Goal: Use online tool/utility: Use online tool/utility

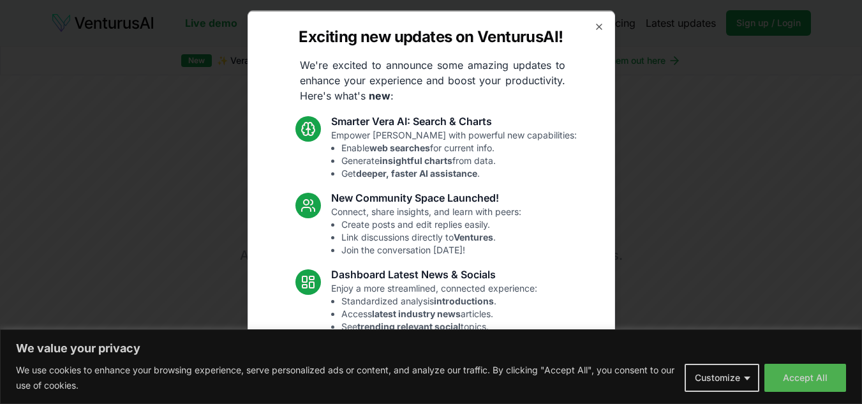
scroll to position [128, 0]
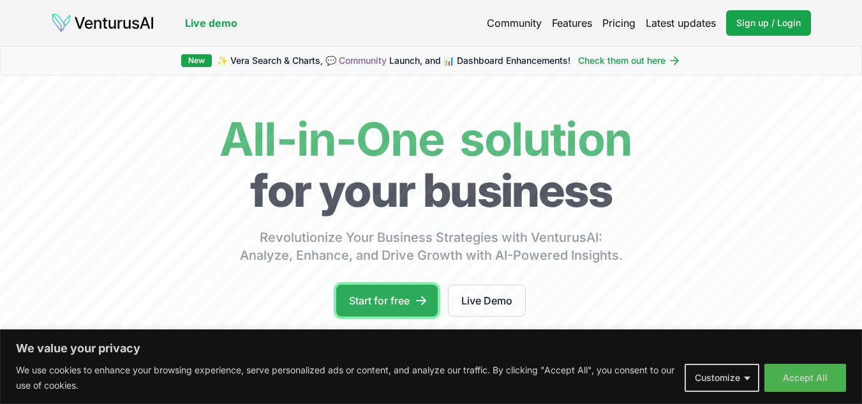
click at [399, 290] on link "Start for free" at bounding box center [386, 301] width 101 height 32
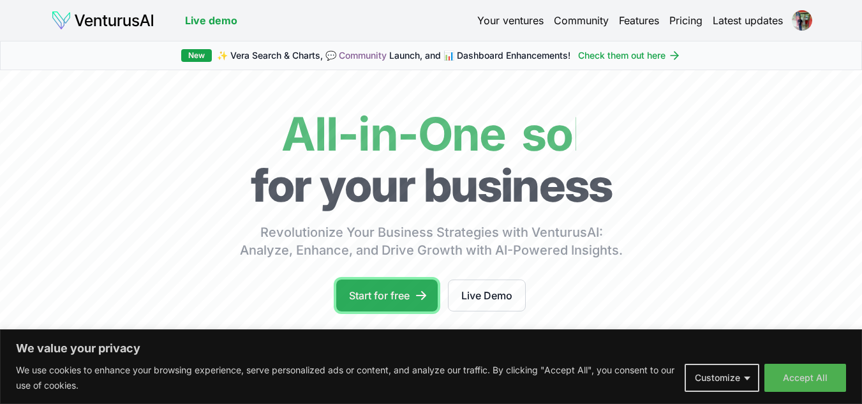
click at [393, 288] on link "Start for free" at bounding box center [386, 295] width 101 height 32
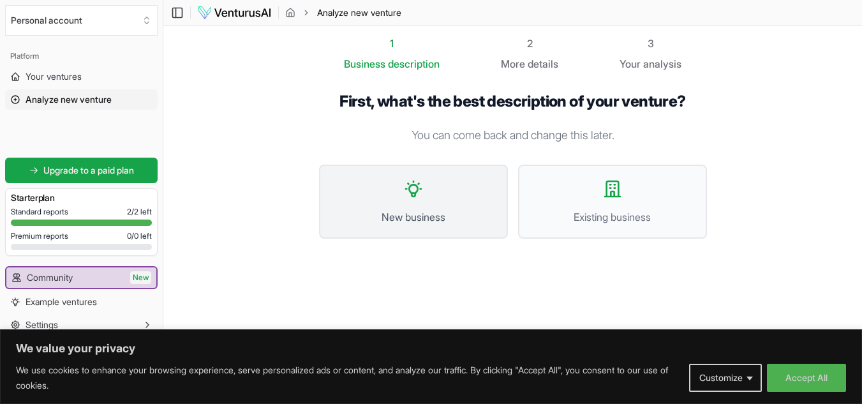
drag, startPoint x: 389, startPoint y: 197, endPoint x: 367, endPoint y: 195, distance: 22.4
click at [367, 195] on button "New business" at bounding box center [413, 202] width 189 height 74
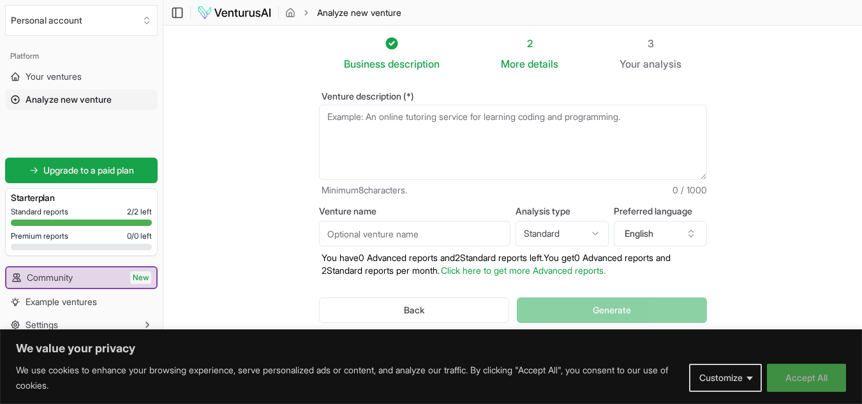
click at [803, 370] on button "Accept All" at bounding box center [806, 378] width 79 height 28
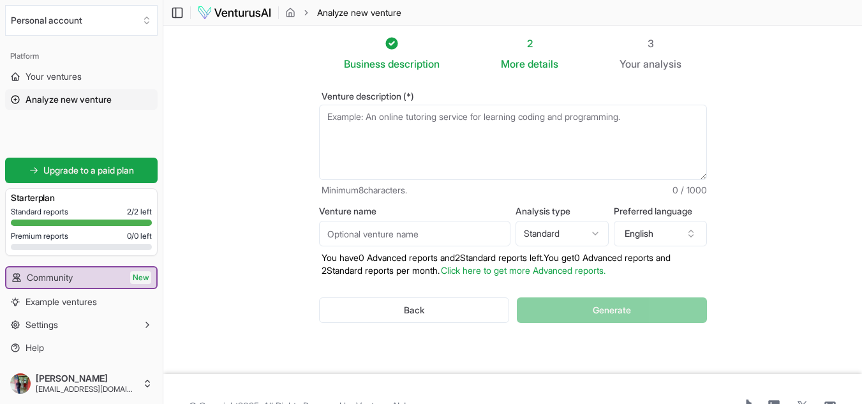
click at [391, 137] on textarea "Venture description (*)" at bounding box center [513, 142] width 388 height 75
paste textarea "Act as a business analyst. I want to start a Electronics & Gadgets Shop in [GEO…"
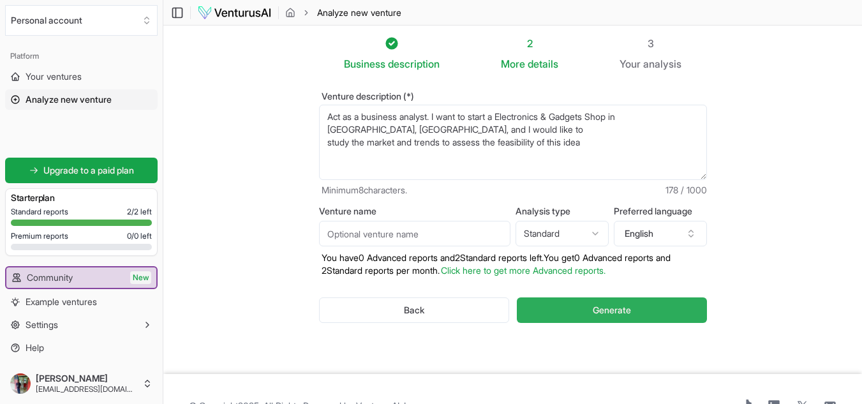
type textarea "Act as a business analyst. I want to start a Electronics & Gadgets Shop in [GEO…"
click at [594, 308] on span "Generate" at bounding box center [612, 310] width 38 height 13
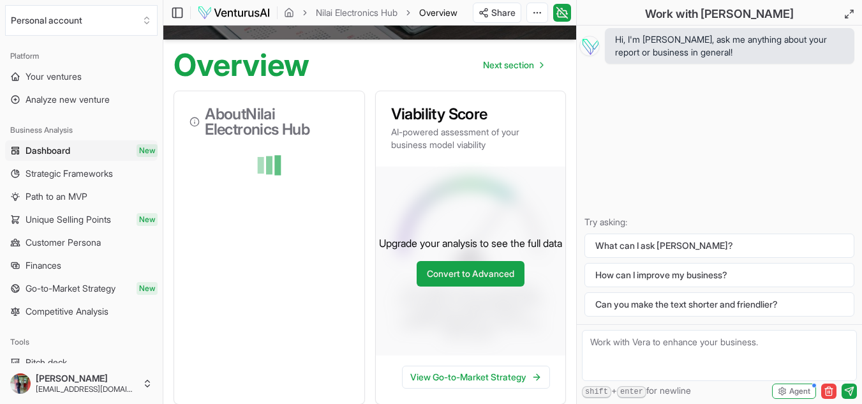
scroll to position [122, 0]
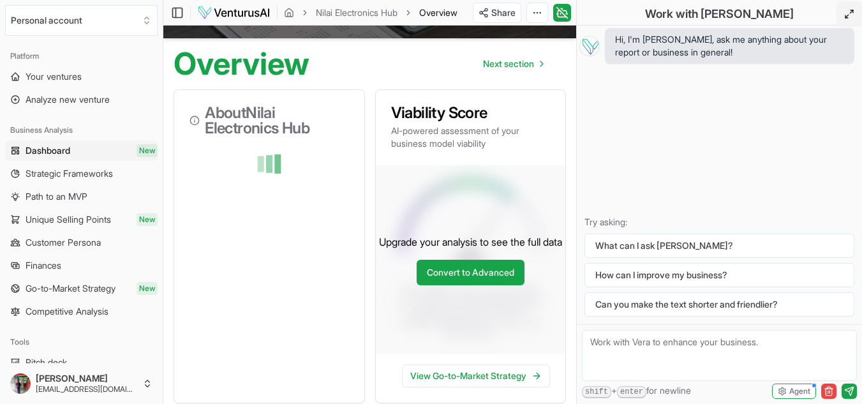
click at [849, 13] on icon at bounding box center [849, 14] width 10 height 10
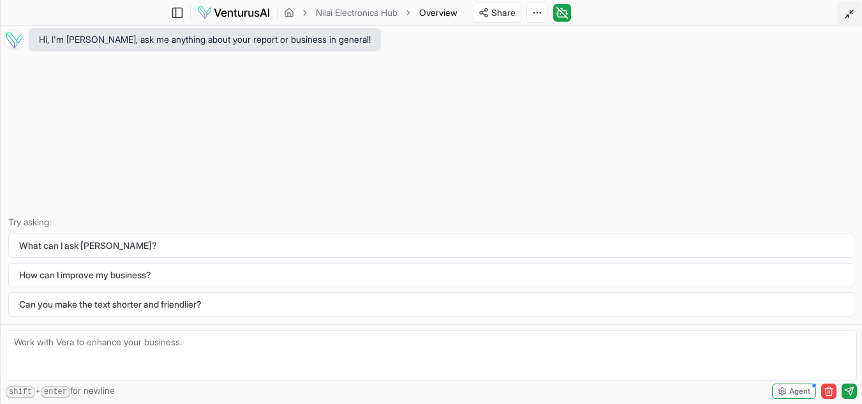
click at [849, 13] on icon at bounding box center [849, 14] width 10 height 10
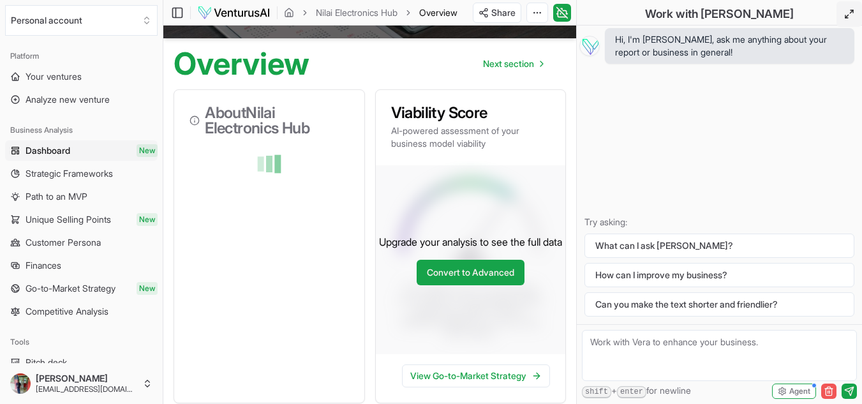
click at [830, 392] on line "button" at bounding box center [830, 392] width 0 height 3
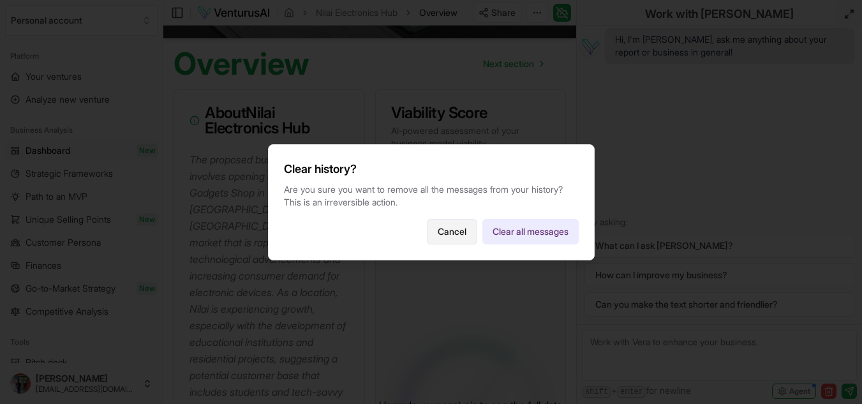
click at [442, 225] on button "Cancel" at bounding box center [452, 232] width 50 height 26
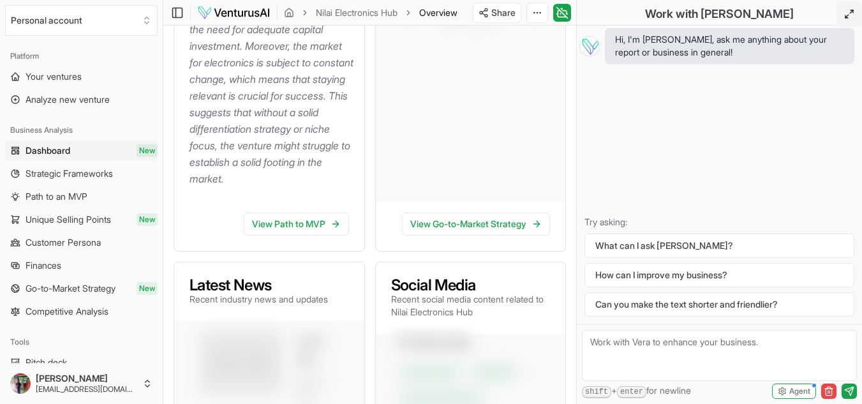
scroll to position [601, 0]
click at [289, 235] on link "View Path to MVP" at bounding box center [296, 223] width 105 height 23
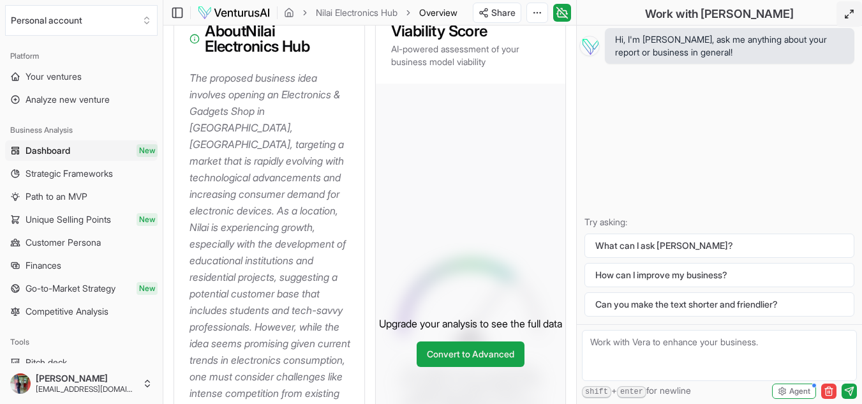
scroll to position [203, 0]
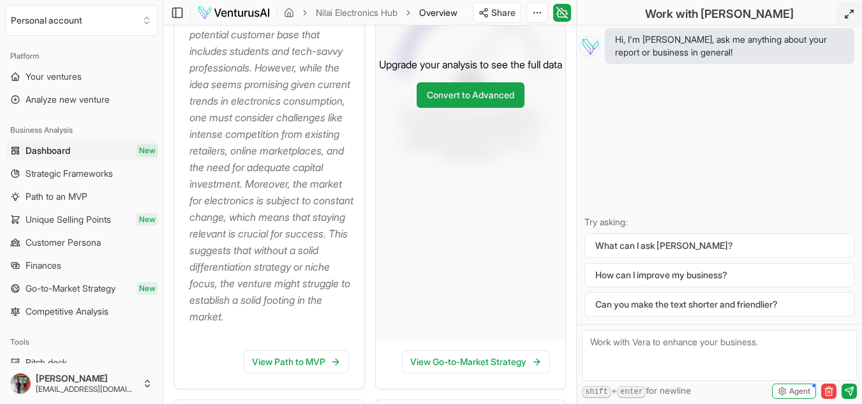
scroll to position [466, 0]
